Goal: Use online tool/utility: Utilize a website feature to perform a specific function

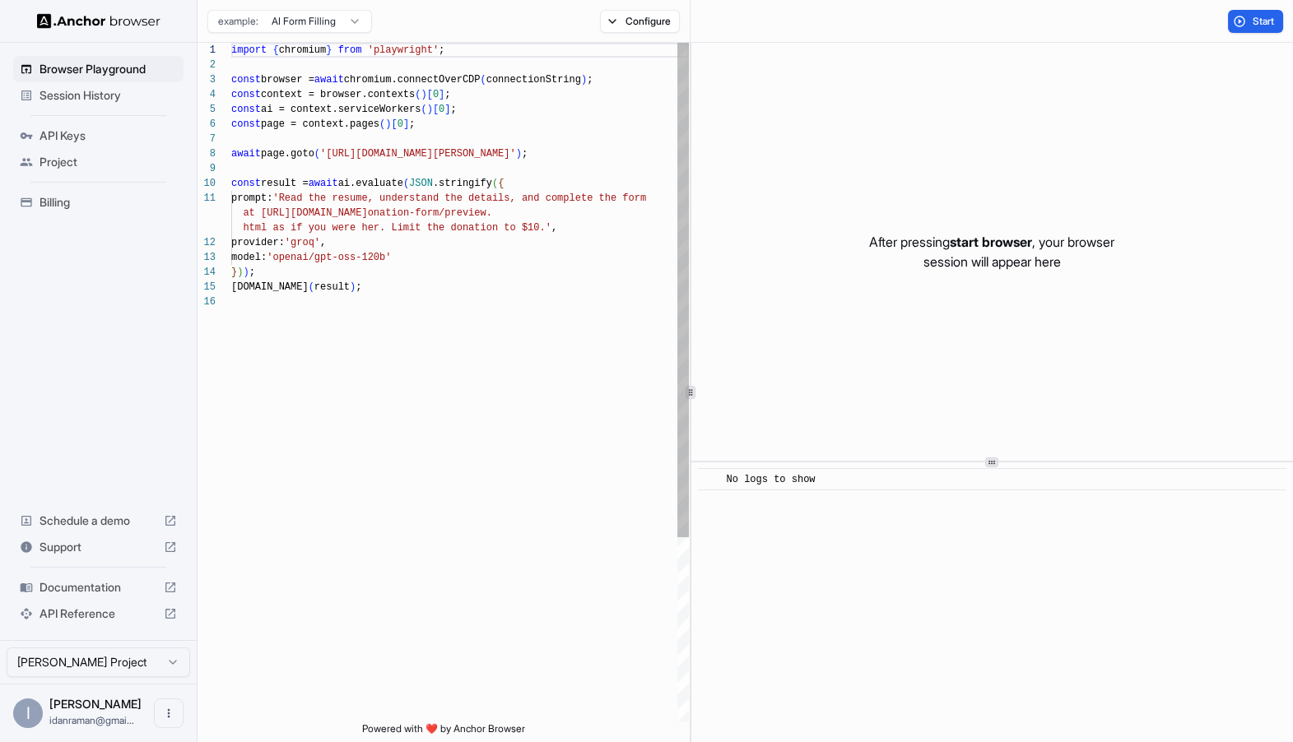
scroll to position [103, 0]
click at [326, 150] on div "import { chromium } from 'playwright' ; const browser = await chromium.connectO…" at bounding box center [459, 508] width 457 height 931
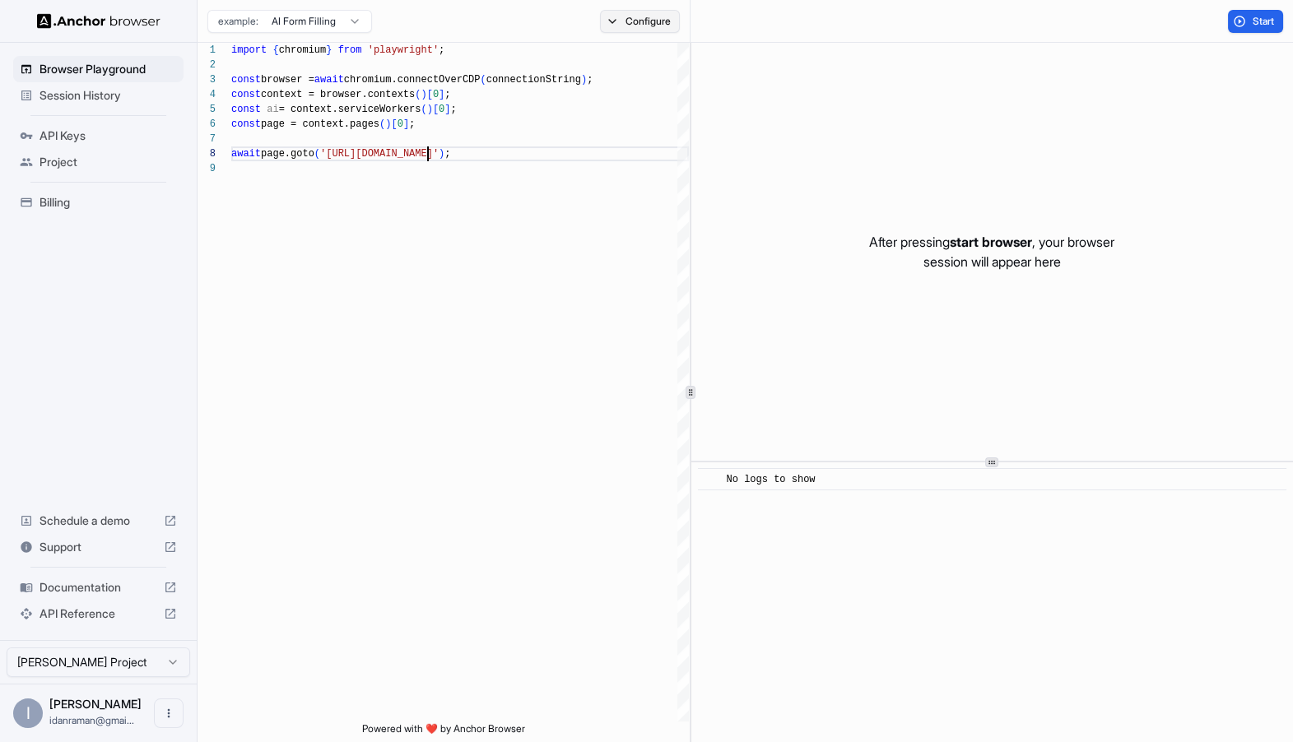
type textarea "**********"
click at [632, 11] on button "Configure" at bounding box center [640, 21] width 80 height 23
click at [851, 142] on div "Block ads and cookie banners CAPTCHA solver Proxy 🇺🇸 US No Proxy Browser Profil…" at bounding box center [757, 114] width 288 height 127
click at [854, 132] on html "**********" at bounding box center [646, 371] width 1293 height 742
click at [652, 98] on div "CAPTCHA solver" at bounding box center [664, 96] width 103 height 17
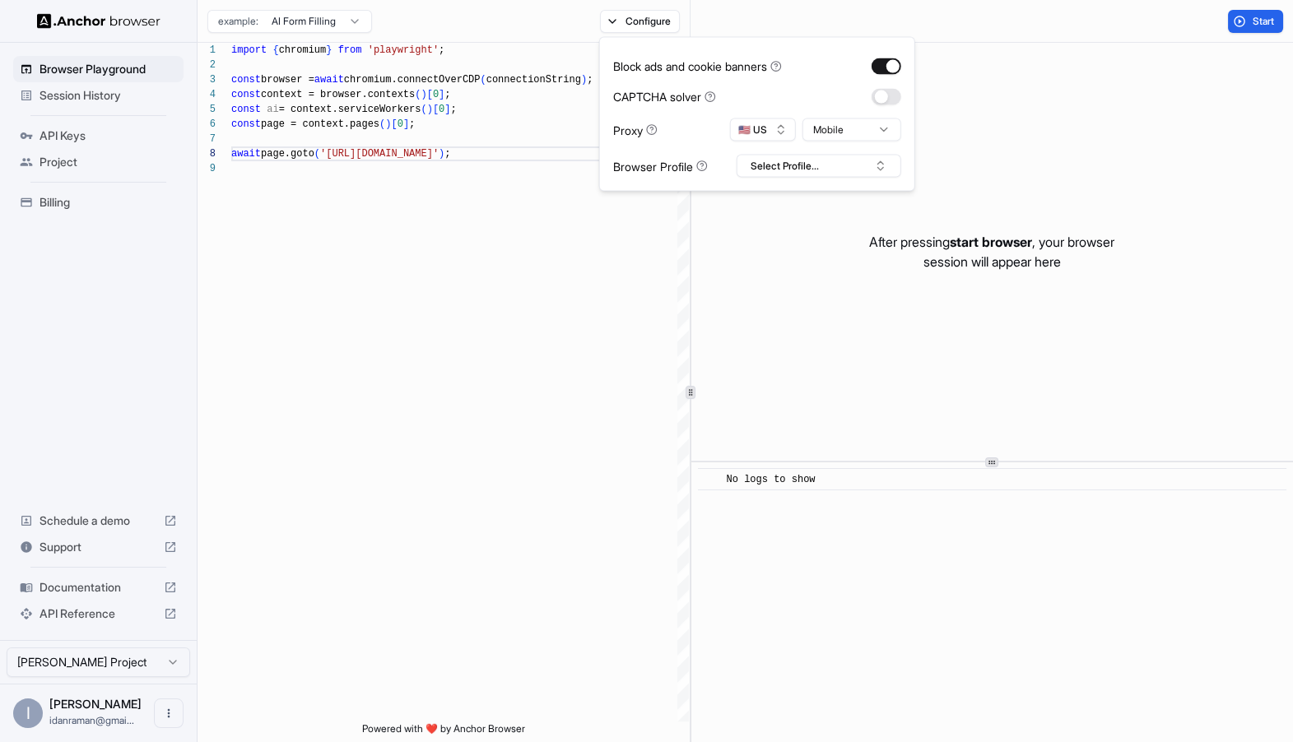
click at [778, 231] on div "After pressing start browser , your browser session will appear here" at bounding box center [992, 252] width 602 height 418
click at [650, 17] on button "Configure" at bounding box center [640, 21] width 80 height 23
click at [793, 166] on button "Select Profile..." at bounding box center [818, 166] width 165 height 23
type input "**********"
click at [777, 253] on button "Create "idan_twitter"" at bounding box center [819, 254] width 150 height 30
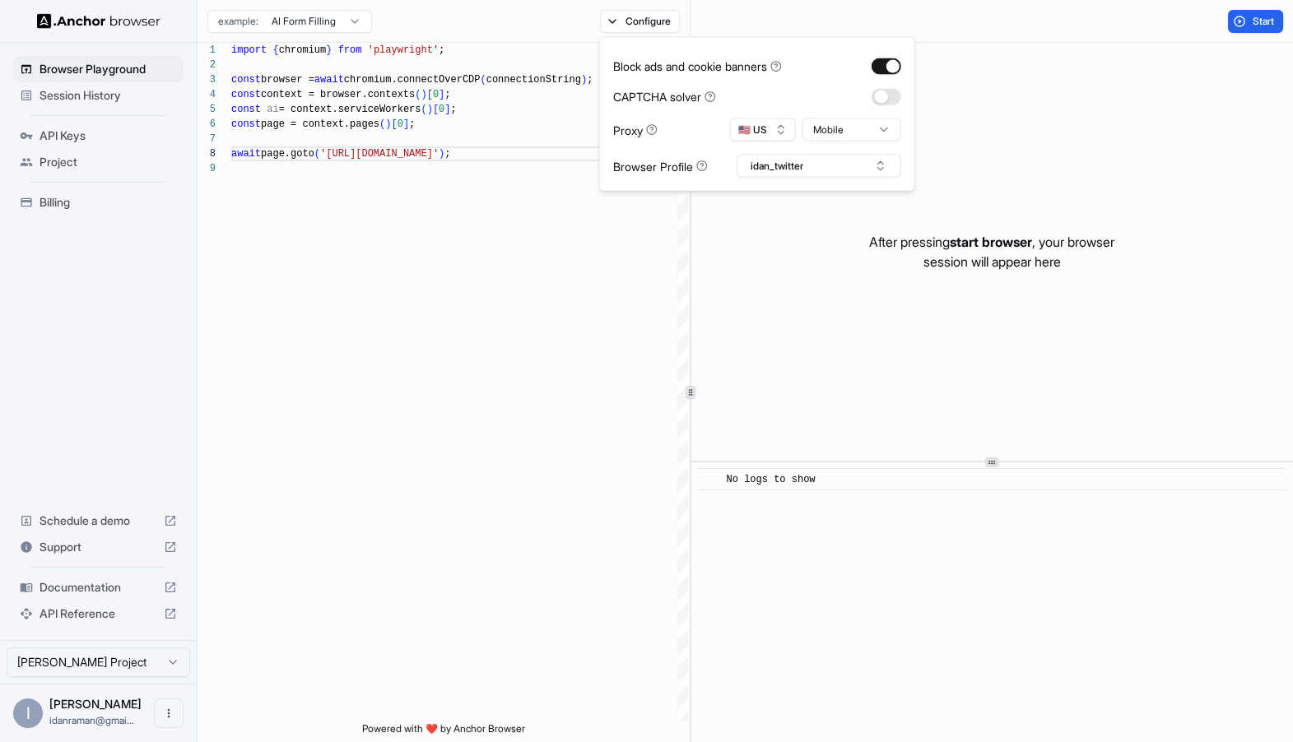
click at [779, 240] on div "After pressing start browser , your browser session will appear here" at bounding box center [992, 252] width 602 height 418
click at [1259, 22] on span "Start" at bounding box center [1263, 21] width 23 height 13
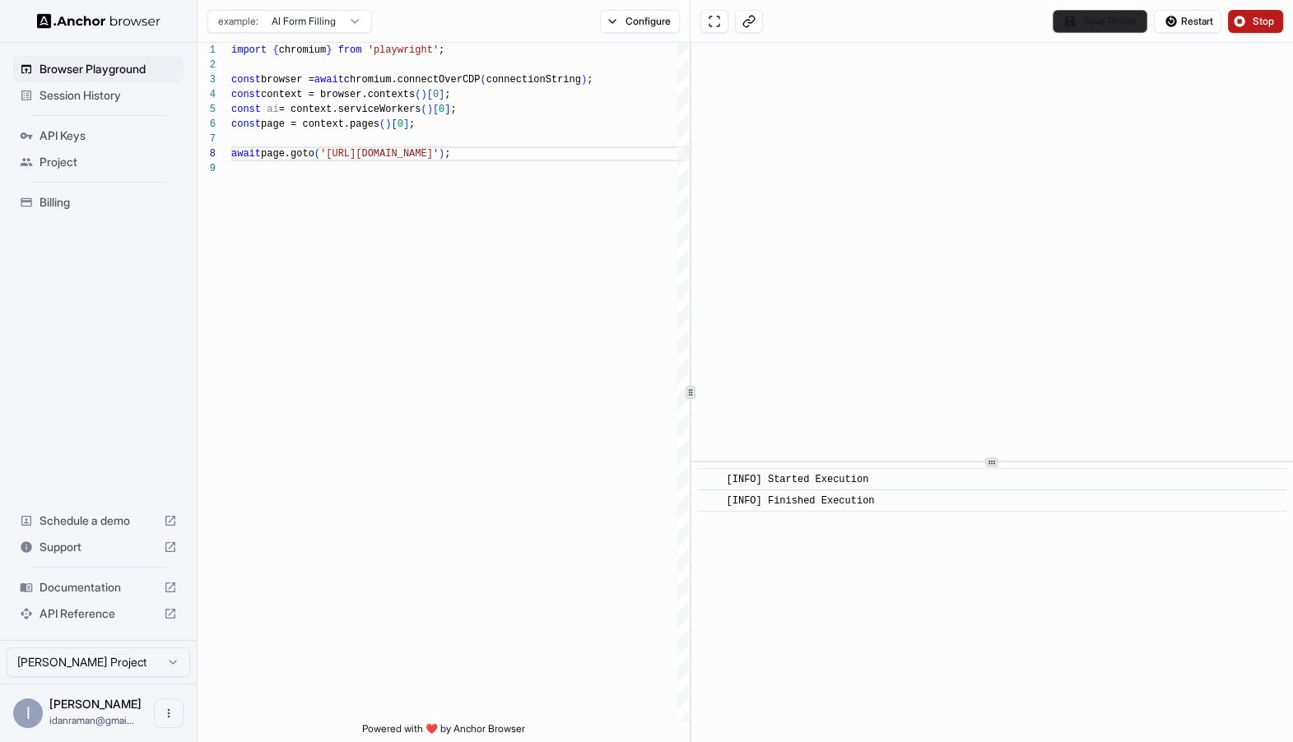
click at [1105, 28] on button "Save Profile" at bounding box center [1099, 21] width 95 height 23
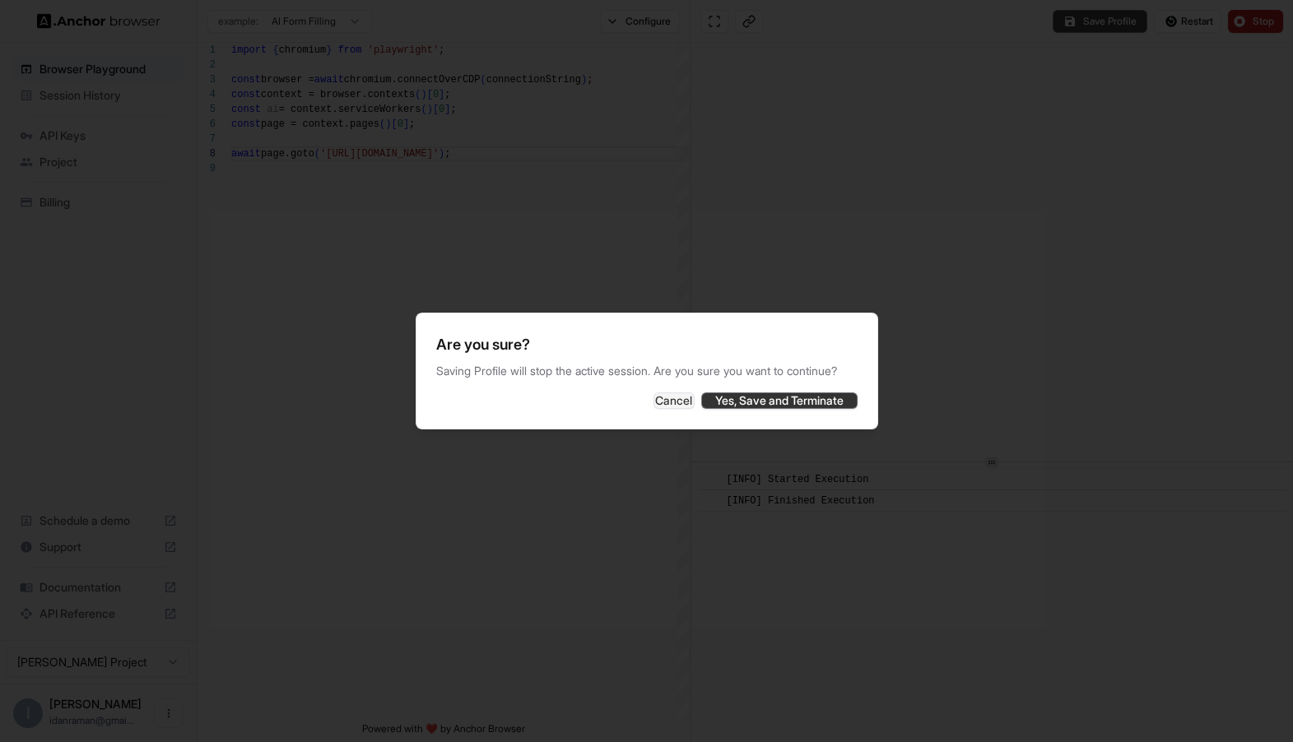
click at [754, 406] on button "Yes, Save and Terminate" at bounding box center [779, 400] width 156 height 16
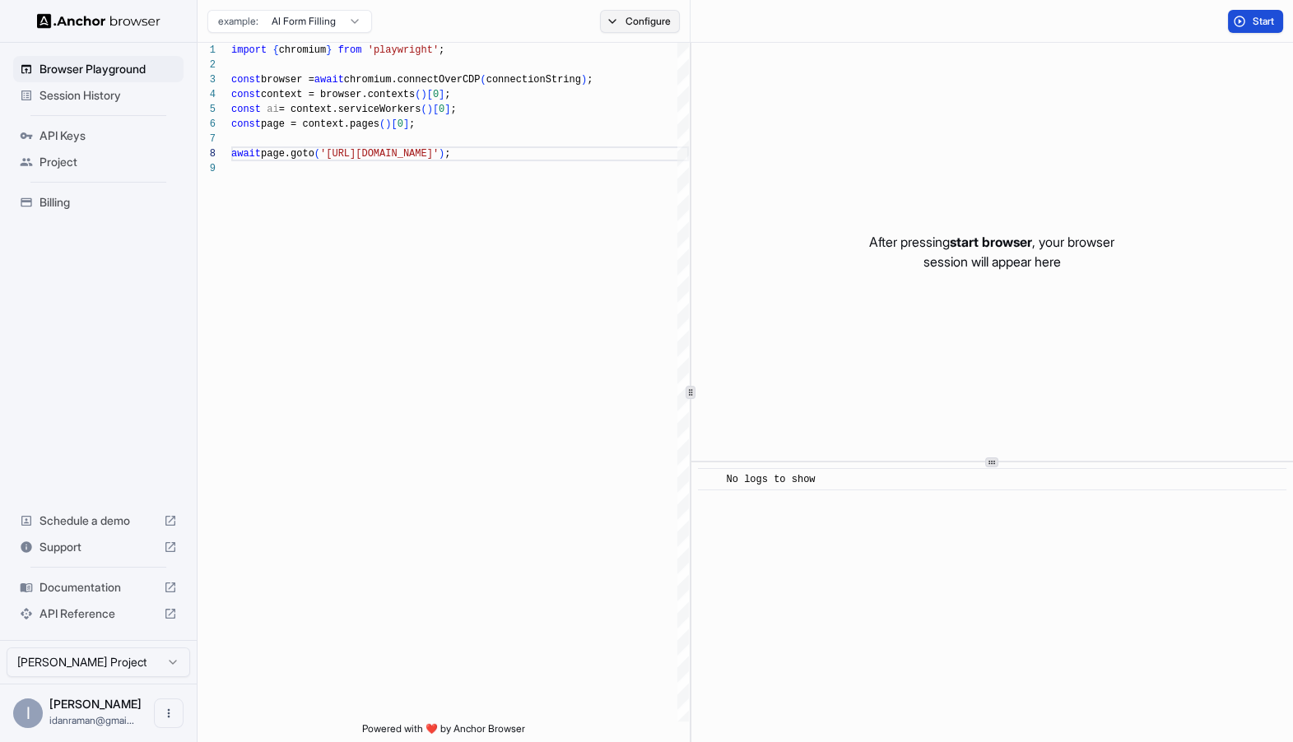
click at [620, 22] on button "Configure" at bounding box center [640, 21] width 80 height 23
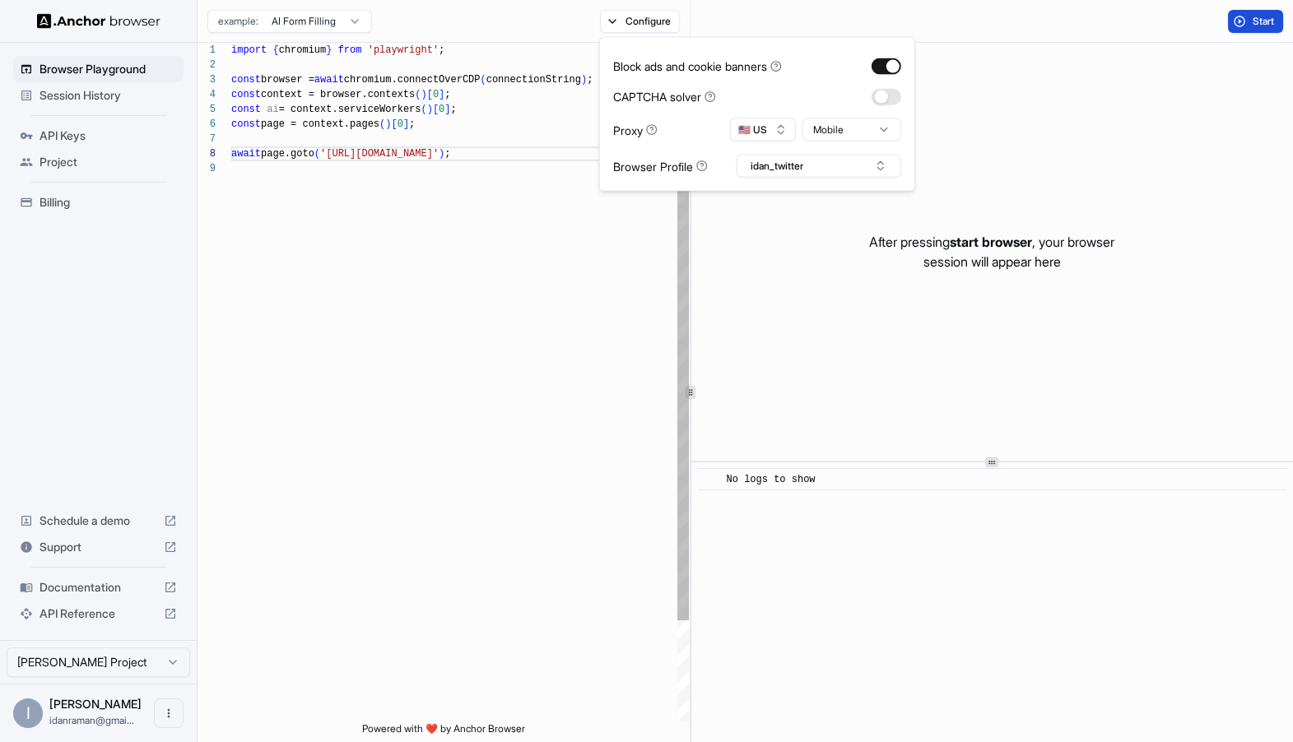
click at [564, 217] on div "import { chromium } from 'playwright' ; const browser = await chromium.connectO…" at bounding box center [459, 441] width 457 height 797
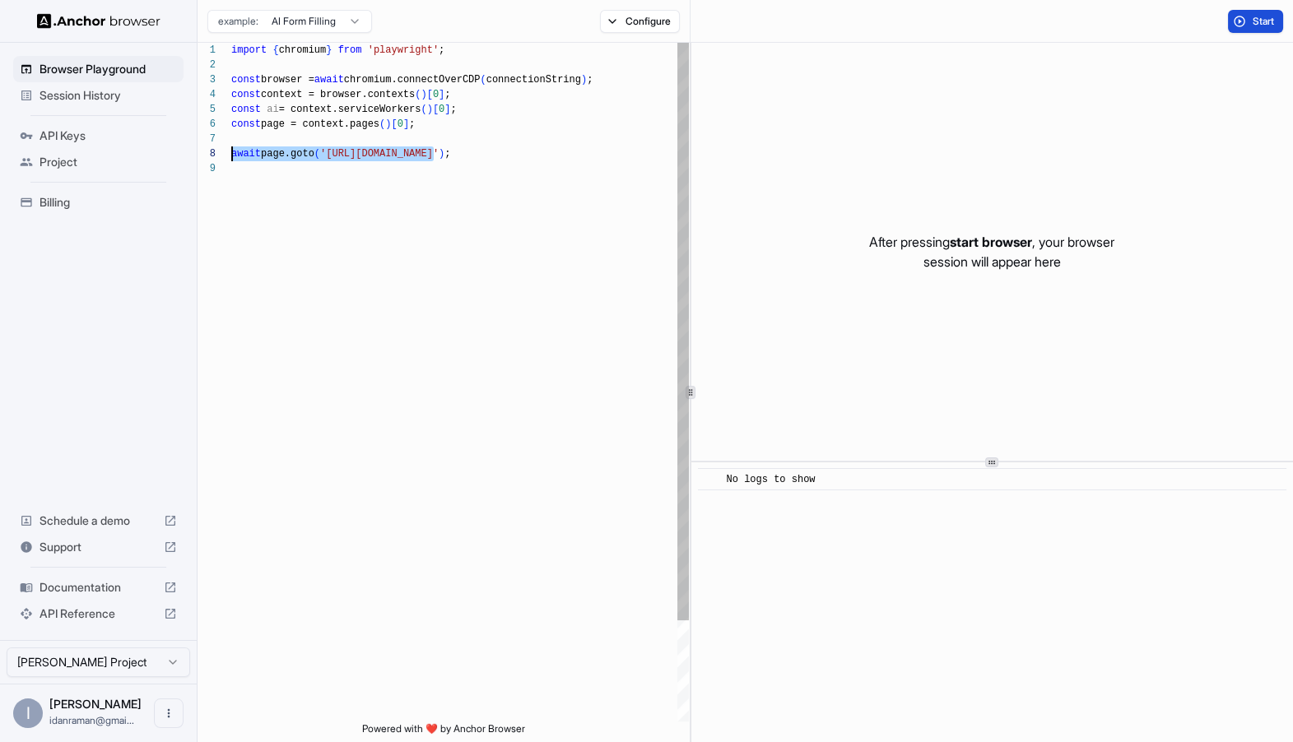
scroll to position [118, 0]
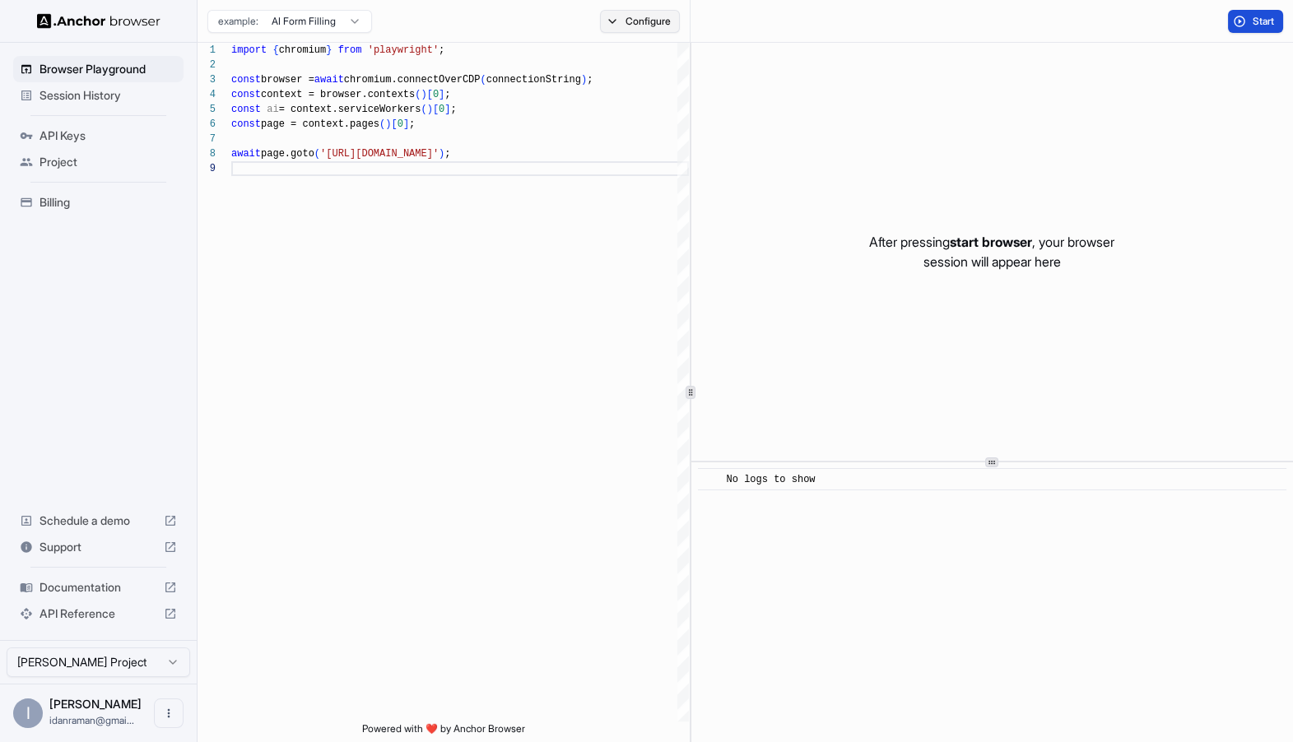
click at [638, 32] on button "Configure" at bounding box center [640, 21] width 80 height 23
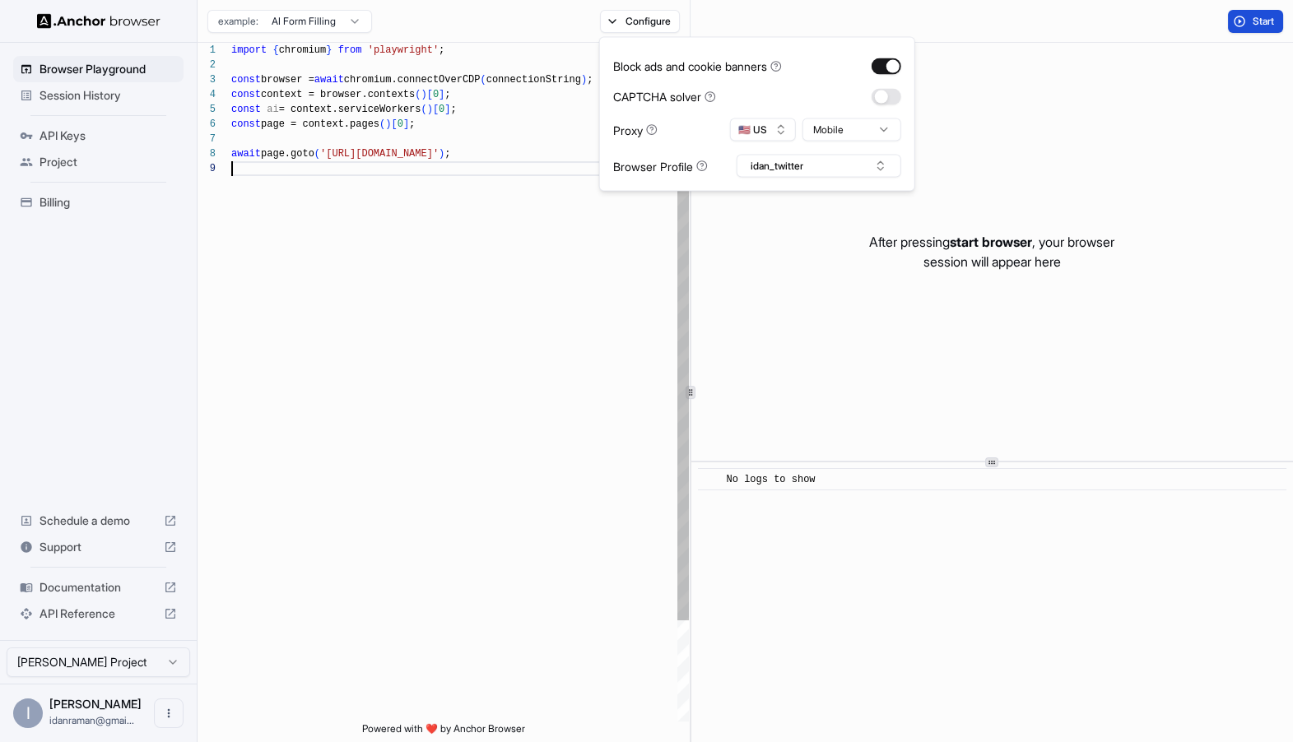
click at [385, 578] on div "import { chromium } from 'playwright' ; const browser = await chromium.connectO…" at bounding box center [459, 441] width 457 height 797
click at [375, 671] on div "import { chromium } from 'playwright' ; const browser = await chromium.connectO…" at bounding box center [459, 441] width 457 height 797
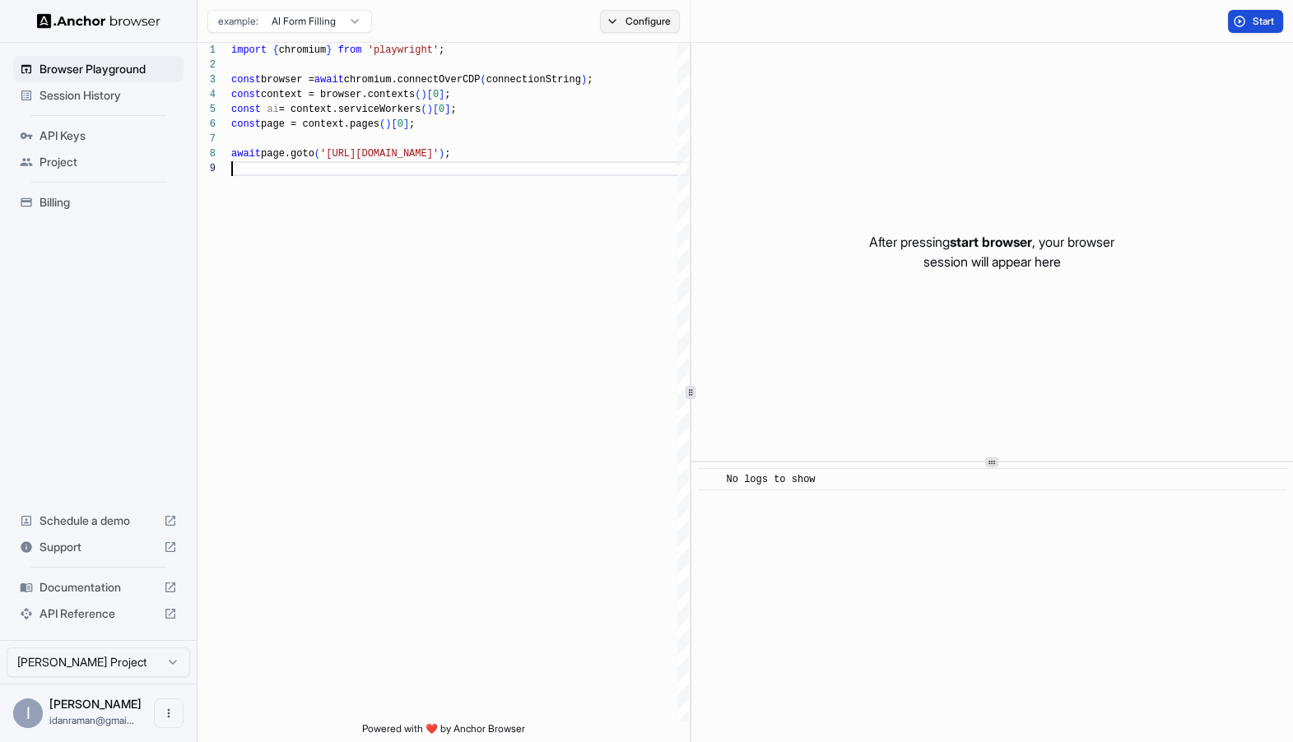
click at [622, 16] on button "Configure" at bounding box center [640, 21] width 80 height 23
click at [736, 317] on div "After pressing start browser , your browser session will appear here" at bounding box center [992, 252] width 602 height 418
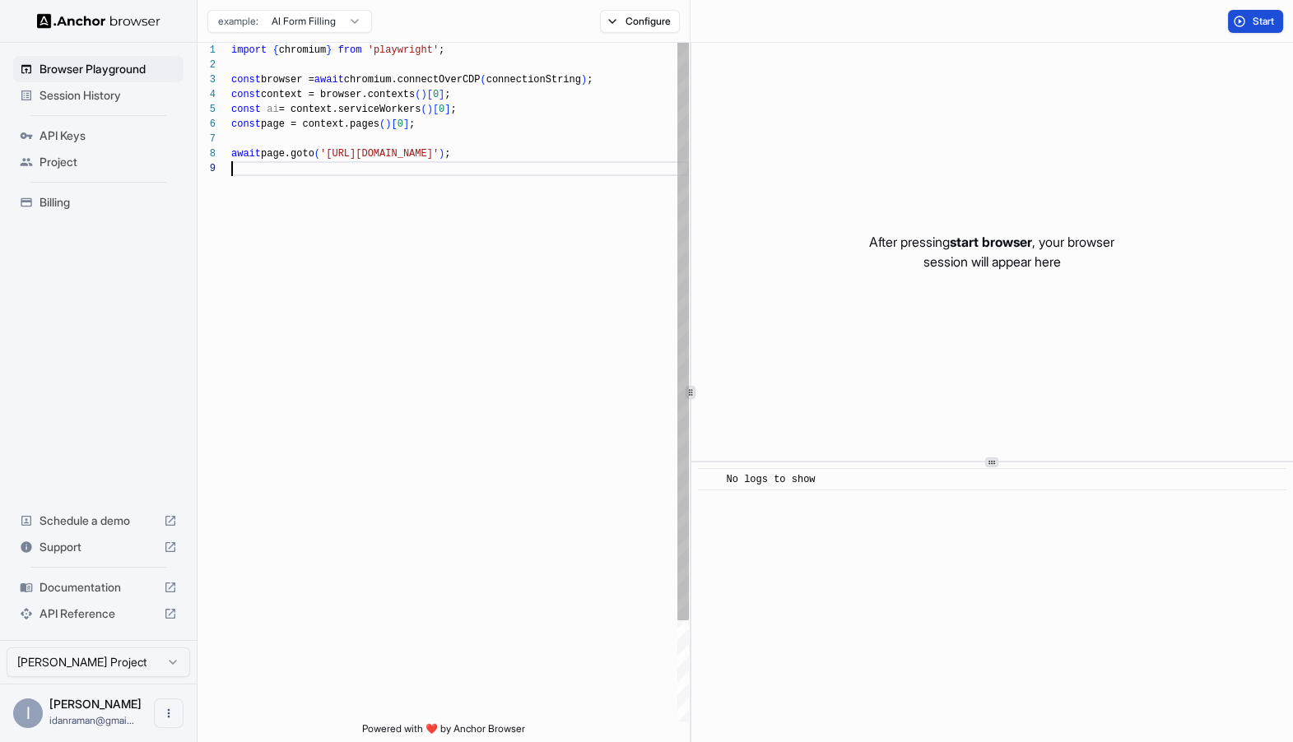
click at [583, 203] on div "import { chromium } from 'playwright' ; const browser = await chromium.connectO…" at bounding box center [459, 441] width 457 height 797
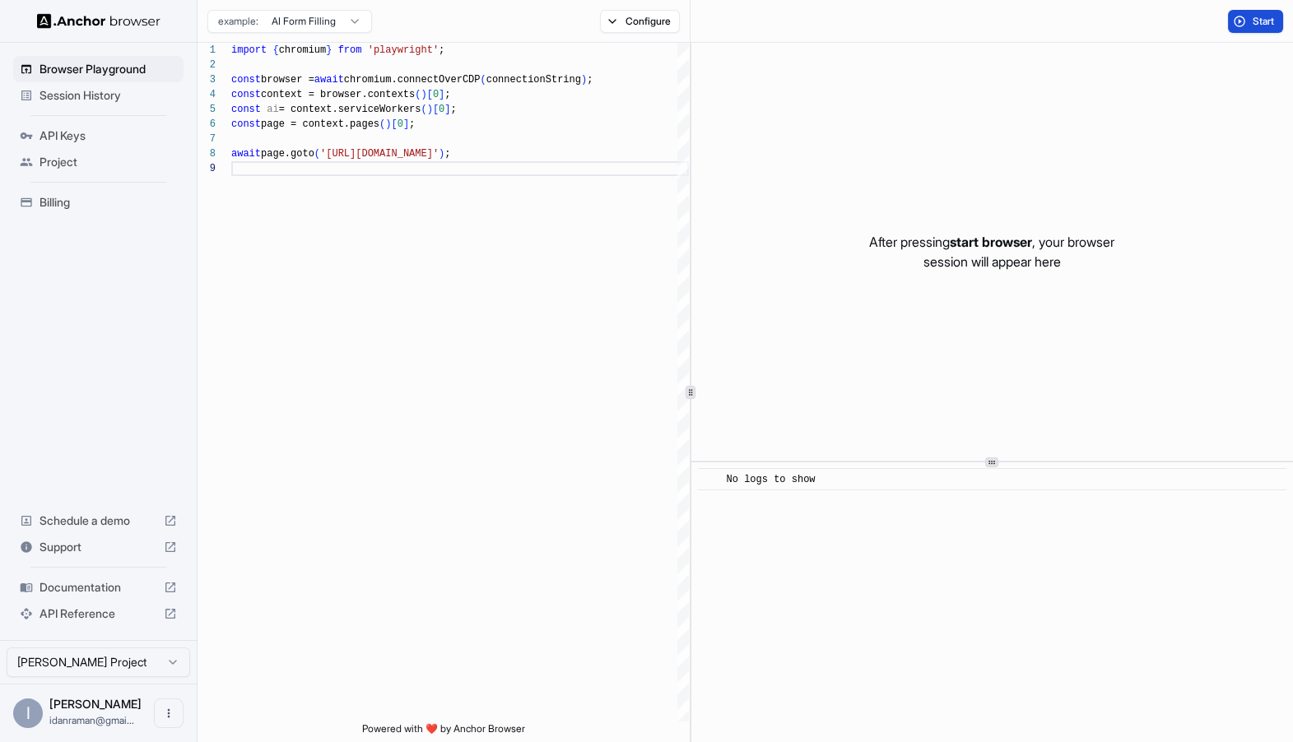
click at [875, 339] on div "After pressing start browser , your browser session will appear here" at bounding box center [992, 252] width 602 height 418
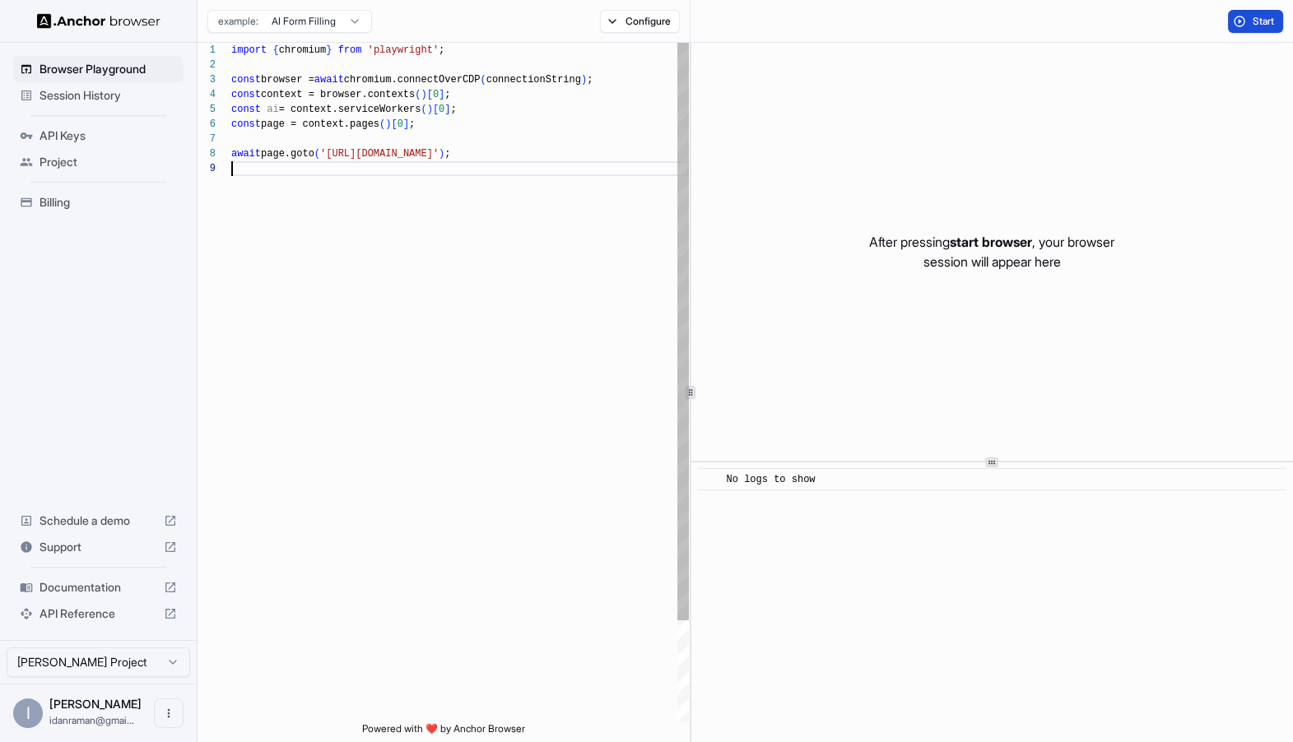
click at [494, 341] on div "import { chromium } from 'playwright' ; const browser = await chromium.connectO…" at bounding box center [459, 441] width 457 height 797
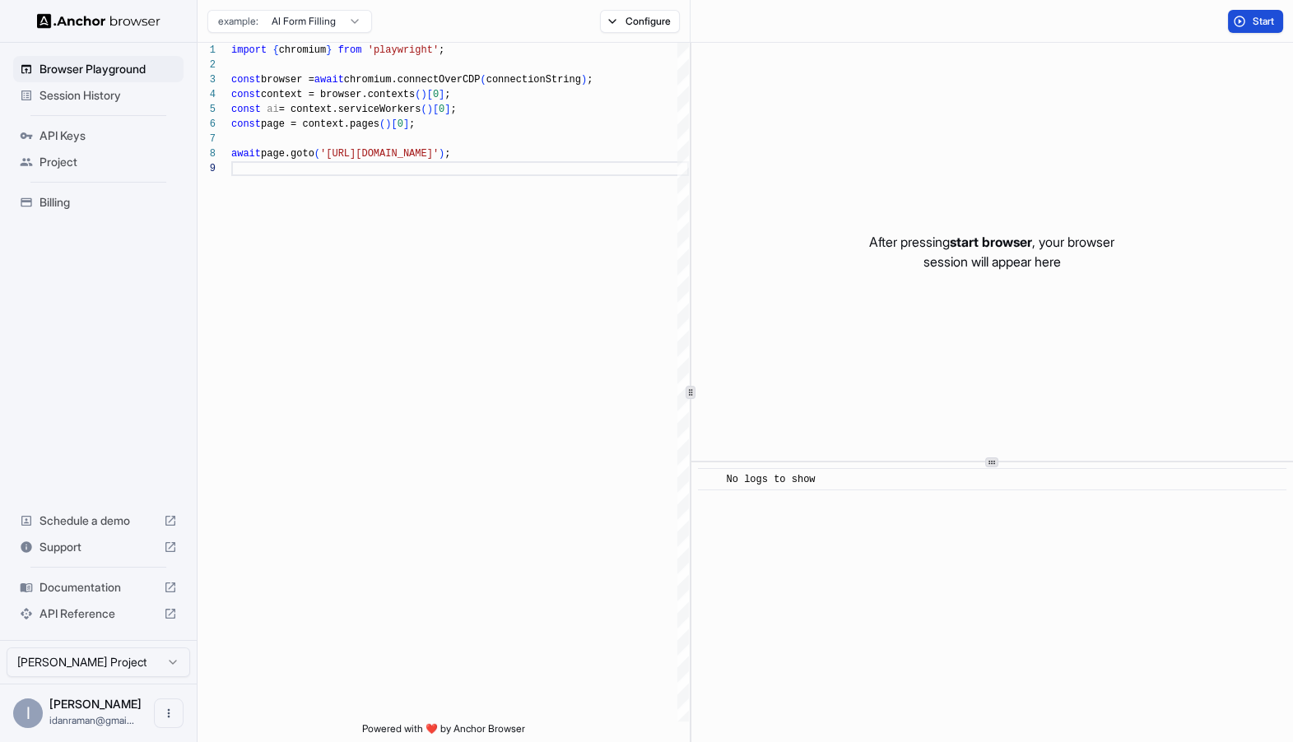
click at [36, 97] on div "Session History" at bounding box center [98, 95] width 170 height 26
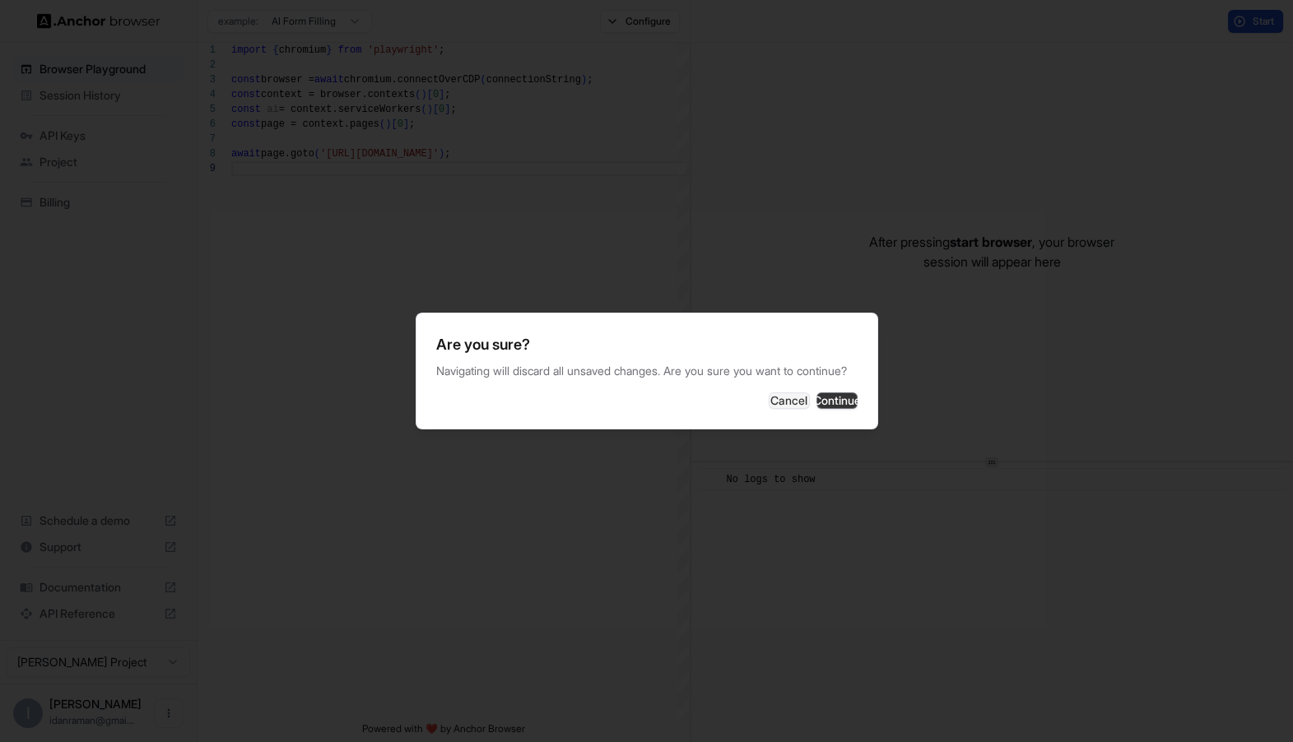
click at [838, 409] on button "Continue" at bounding box center [836, 400] width 41 height 16
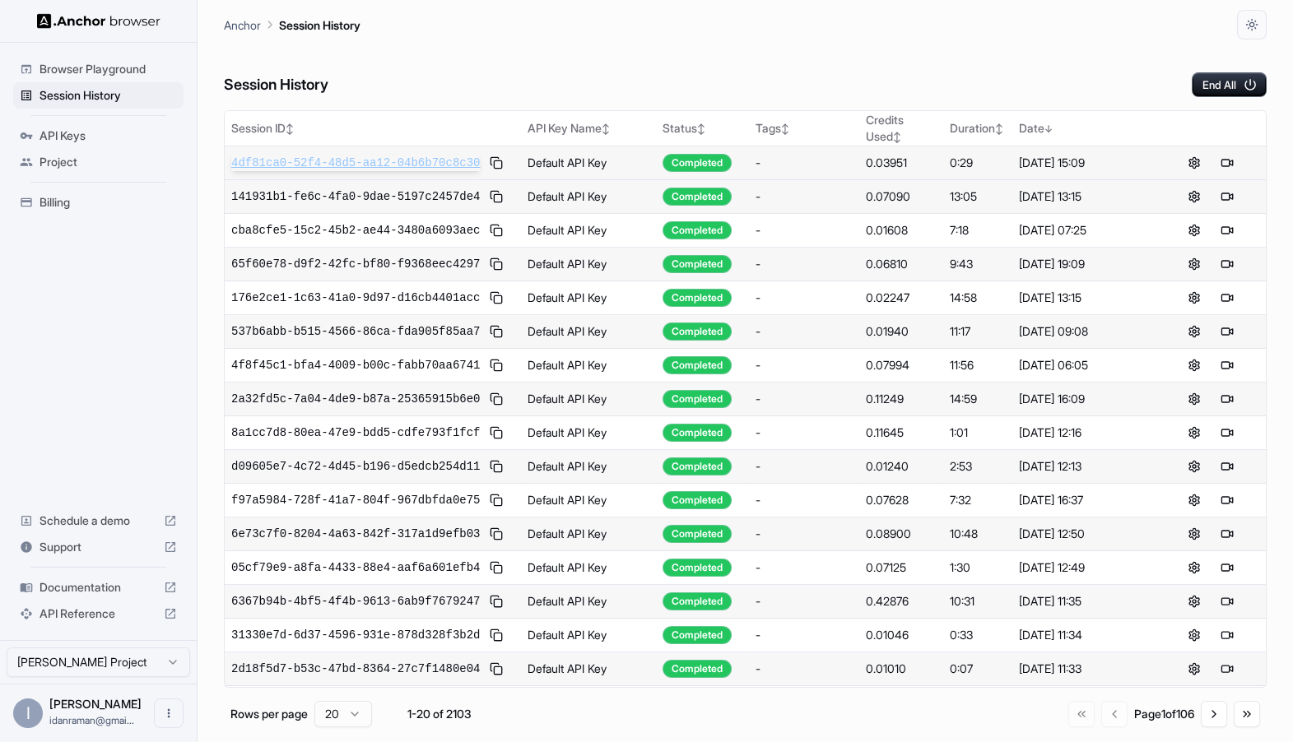
click at [356, 165] on span "4df81ca0-52f4-48d5-aa12-04b6b70c8c30" at bounding box center [355, 163] width 248 height 16
click at [73, 72] on span "Browser Playground" at bounding box center [107, 69] width 137 height 16
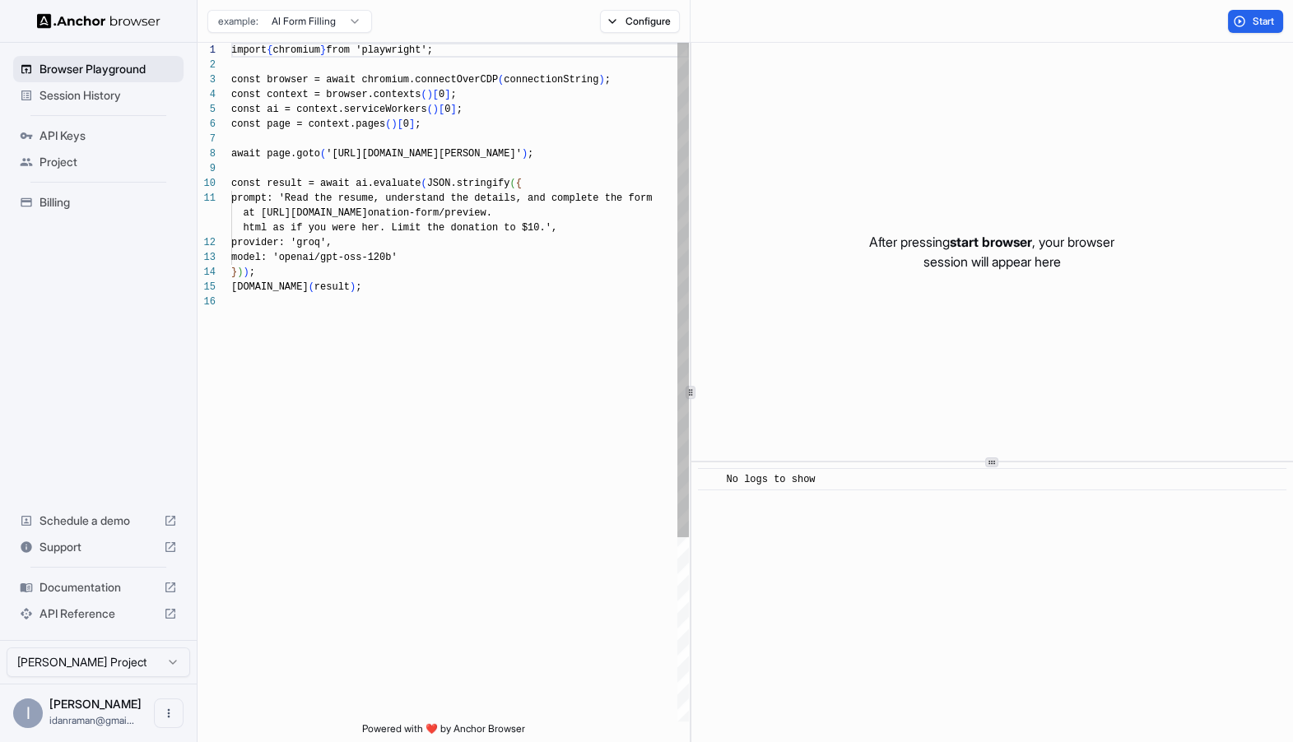
scroll to position [148, 0]
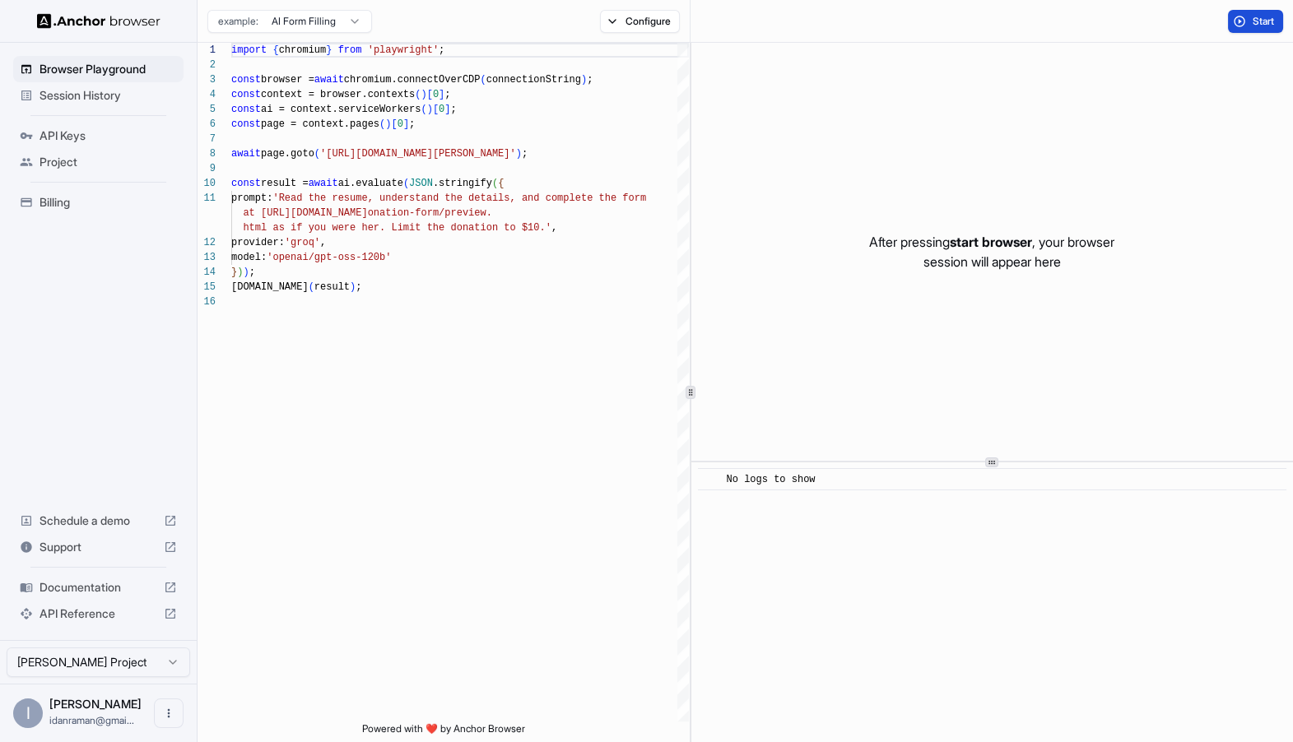
click at [1260, 19] on span "Start" at bounding box center [1263, 21] width 23 height 13
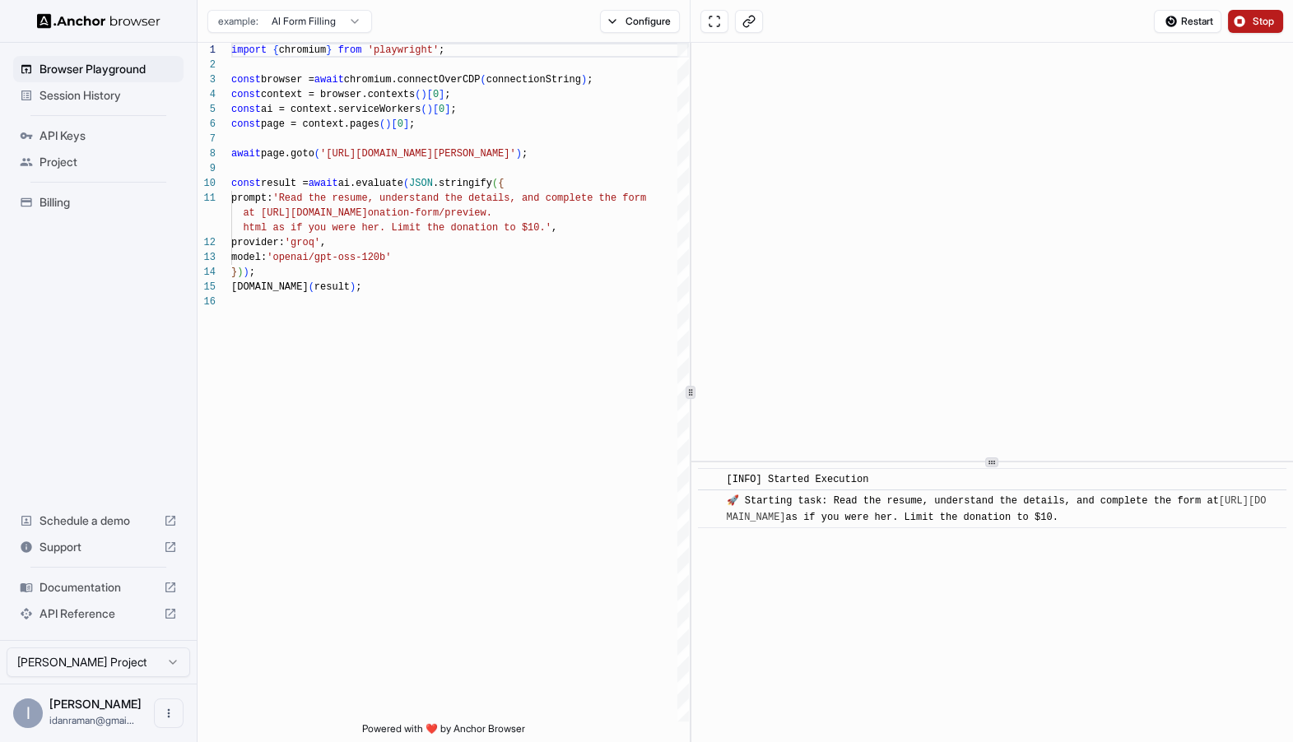
click at [84, 90] on span "Session History" at bounding box center [107, 95] width 137 height 16
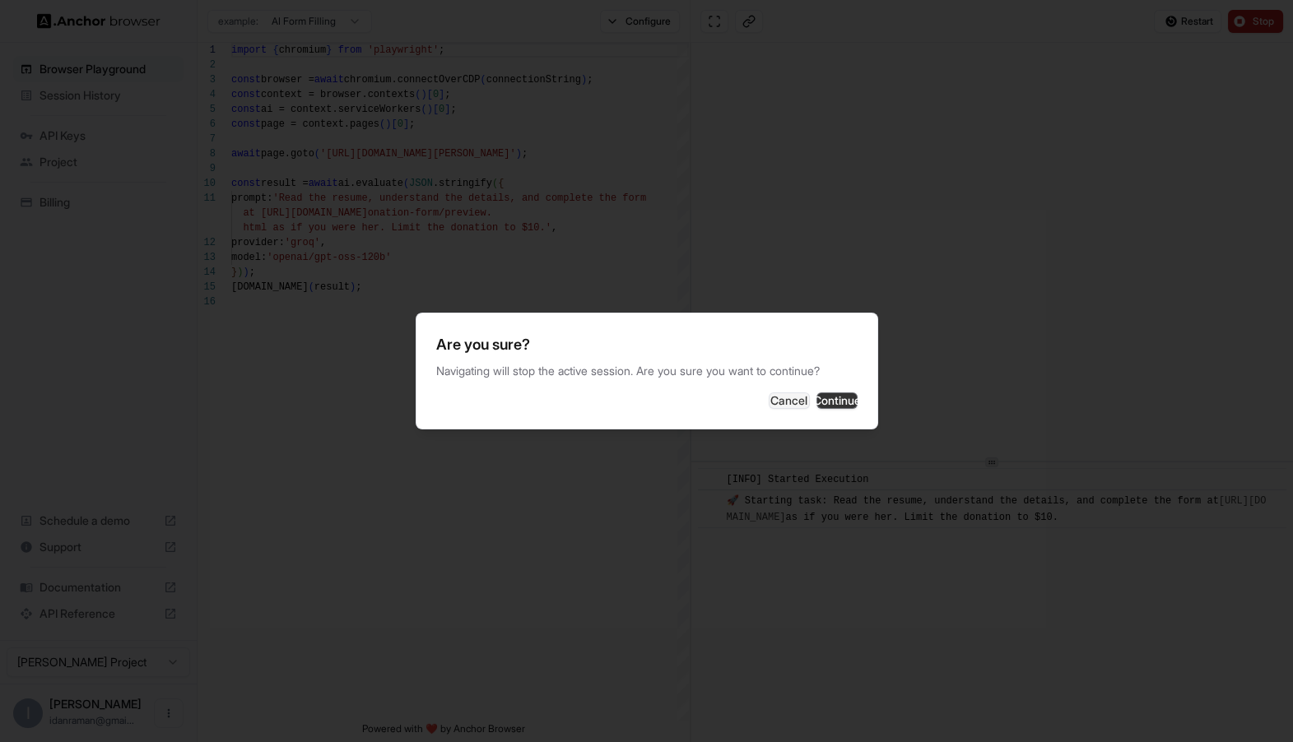
click at [843, 406] on button "Continue" at bounding box center [836, 400] width 41 height 16
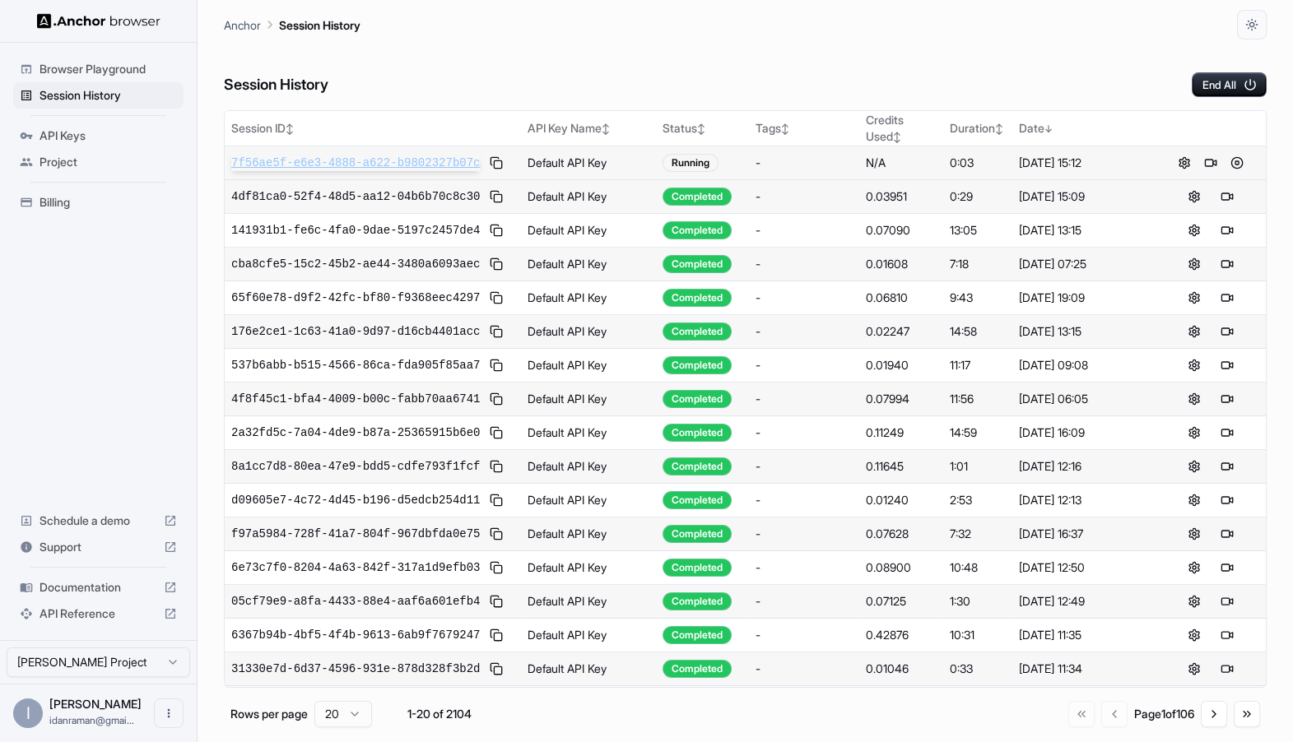
click at [362, 163] on span "7f56ae5f-e6e3-4888-a622-b9802327b07c" at bounding box center [355, 163] width 248 height 16
click at [166, 90] on span "Session History" at bounding box center [107, 95] width 137 height 16
click at [165, 65] on span "Browser Playground" at bounding box center [107, 69] width 137 height 16
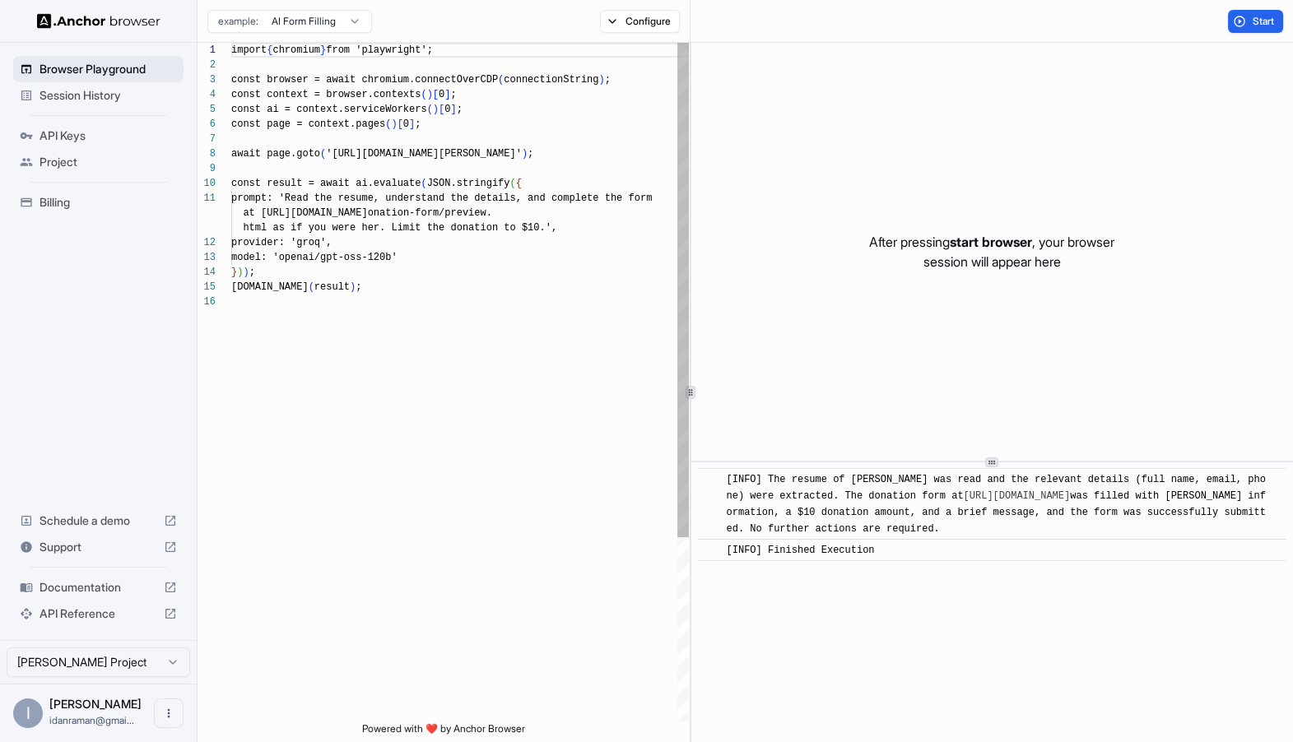
scroll to position [148, 0]
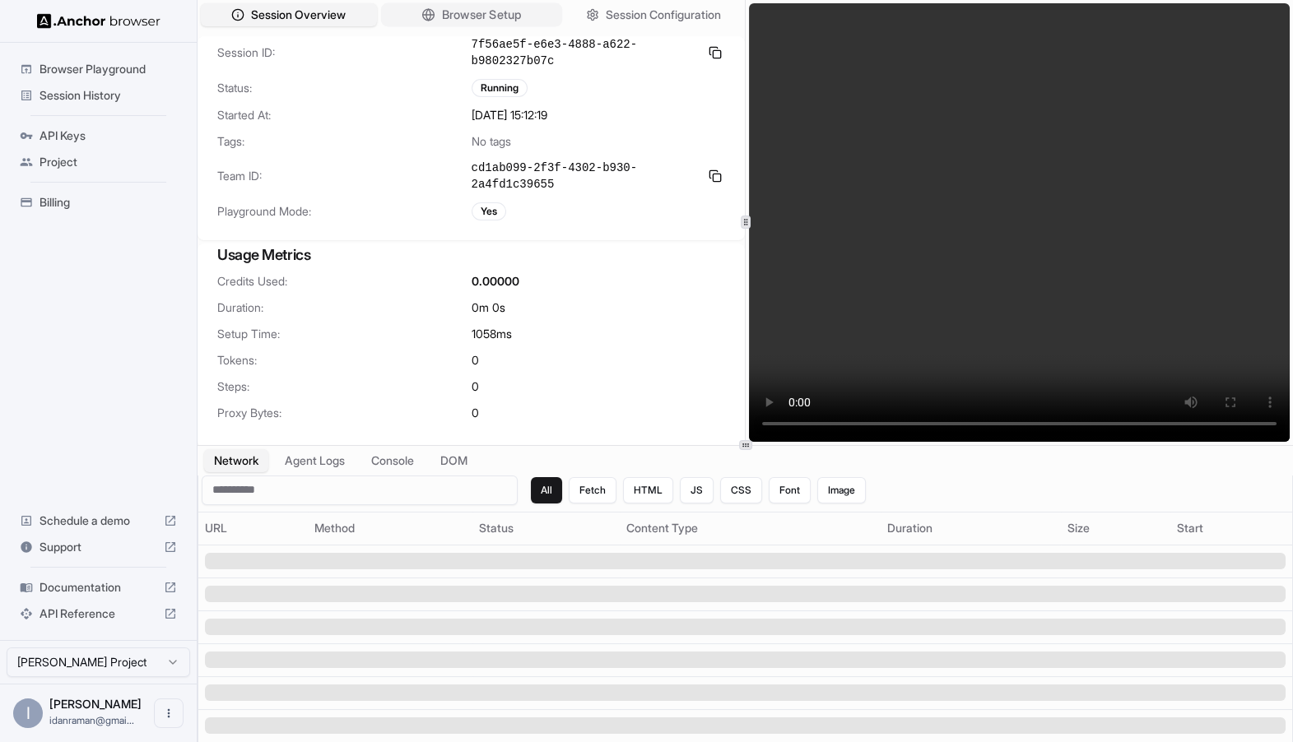
click at [430, 21] on icon "button" at bounding box center [427, 14] width 13 height 13
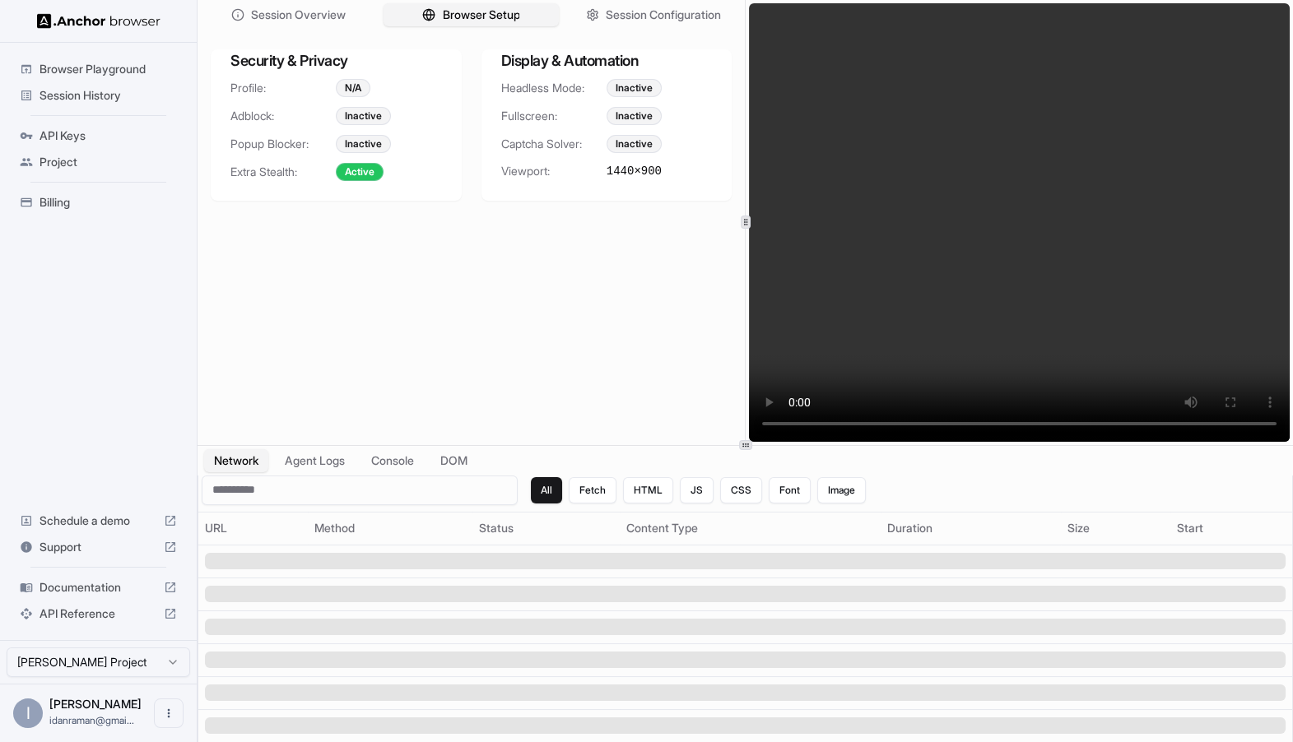
click at [656, 36] on div "Security & Privacy Profile: N/A Adblock: Inactive Popup Blocker: Inactive Extra…" at bounding box center [470, 125] width 547 height 178
click at [656, 26] on div "Session Overview Browser Setup Session Configuration" at bounding box center [470, 15] width 547 height 30
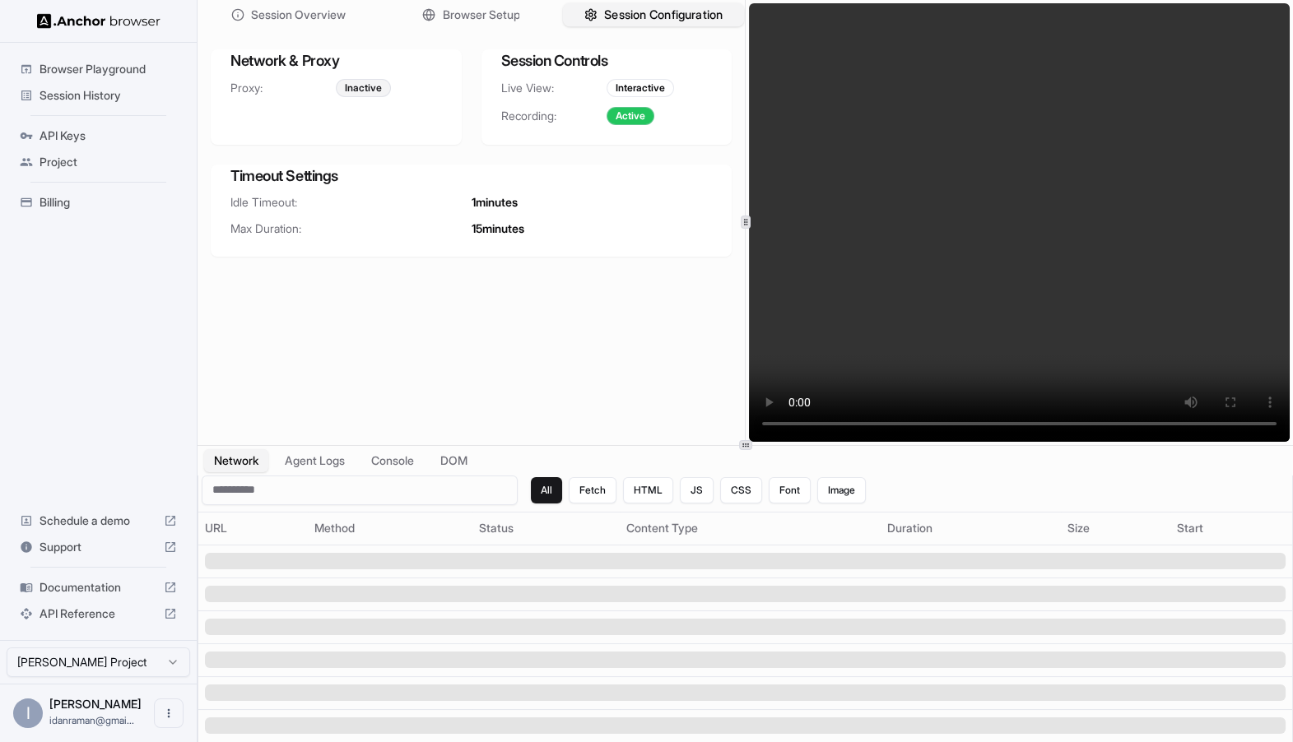
click at [653, 20] on span "Session Configuration" at bounding box center [663, 15] width 118 height 17
click at [503, 14] on span "Browser Setup" at bounding box center [481, 15] width 80 height 17
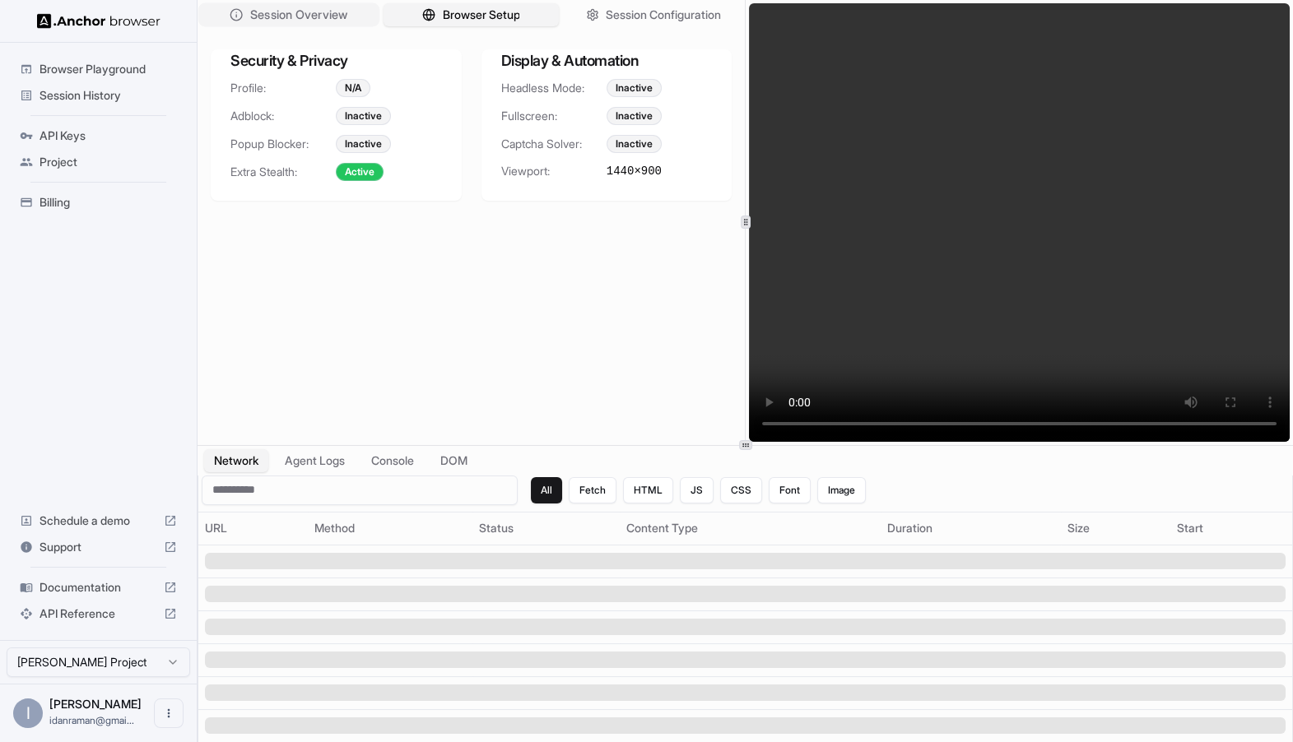
click at [289, 12] on span "Session Overview" at bounding box center [298, 15] width 97 height 17
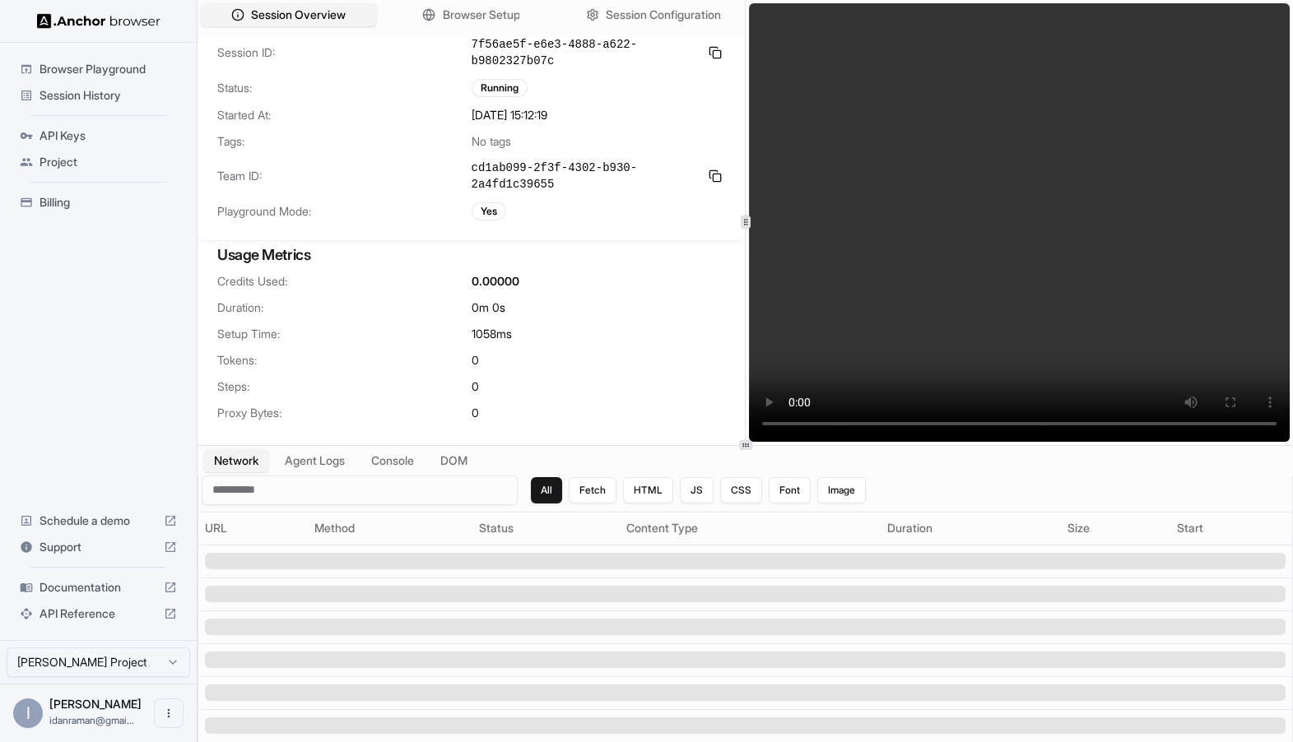
click at [478, 158] on div "Session ID: 7f56ae5f-e6e3-4888-a622-b9802327b07c Status: Running Started At: 8/…" at bounding box center [470, 138] width 547 height 204
drag, startPoint x: 477, startPoint y: 159, endPoint x: 487, endPoint y: 180, distance: 23.6
click at [487, 180] on div "Session ID: 7f56ae5f-e6e3-4888-a622-b9802327b07c Status: Running Started At: 8/…" at bounding box center [470, 138] width 547 height 204
